Goal: Task Accomplishment & Management: Manage account settings

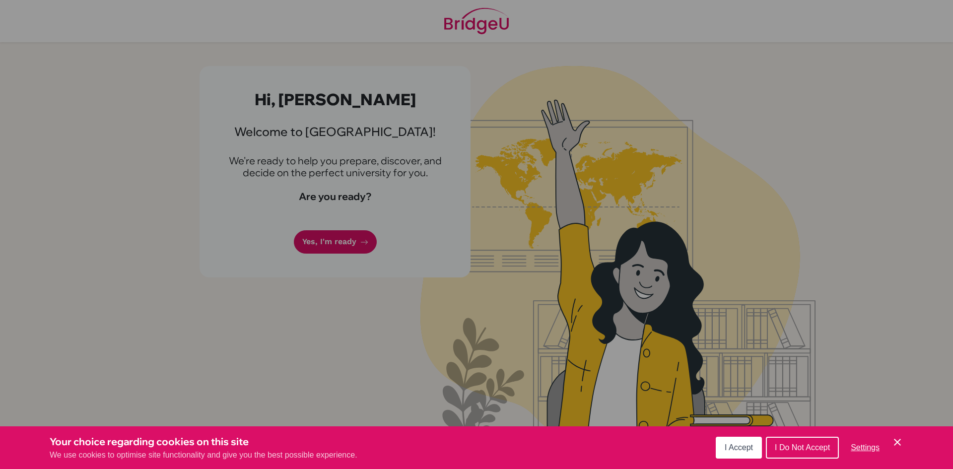
click at [722, 445] on button "I Accept" at bounding box center [739, 448] width 46 height 22
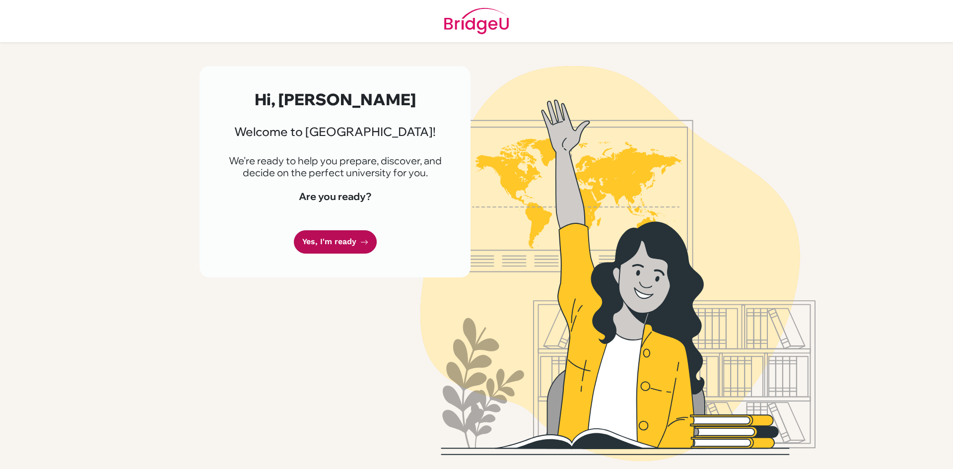
click at [344, 239] on link "Yes, I'm ready" at bounding box center [335, 241] width 83 height 23
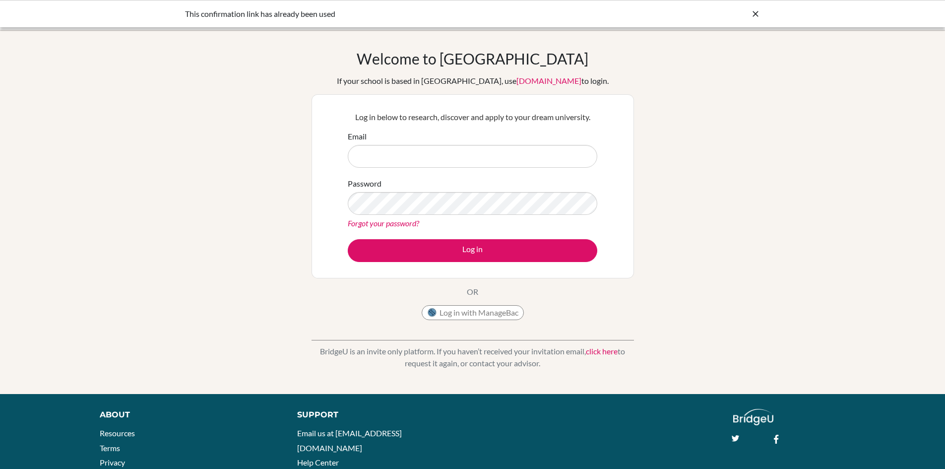
click at [390, 157] on input "Email" at bounding box center [473, 156] width 250 height 23
type input "[EMAIL_ADDRESS][DOMAIN_NAME]"
click at [348, 239] on button "Log in" at bounding box center [473, 250] width 250 height 23
